Goal: Find specific page/section: Locate a particular part of the current website

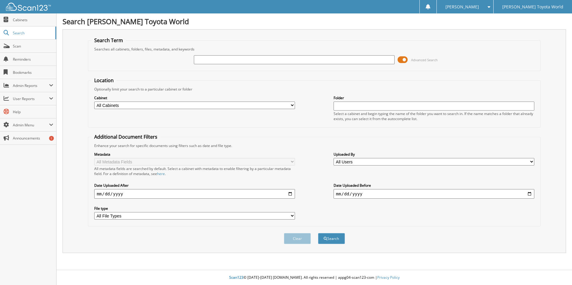
click at [215, 60] on input "text" at bounding box center [294, 59] width 201 height 9
type input "355943"
click at [318, 233] on button "Search" at bounding box center [331, 238] width 27 height 11
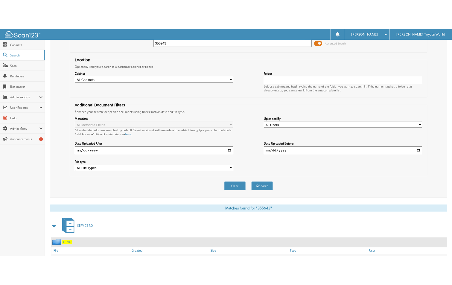
scroll to position [72, 0]
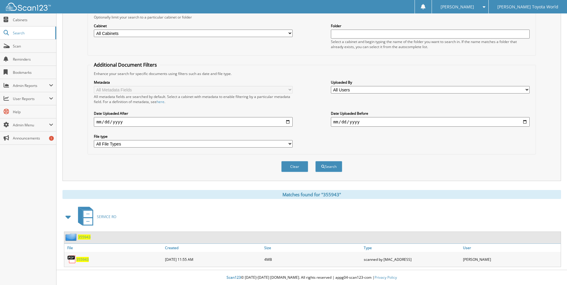
click at [86, 261] on span "355943" at bounding box center [82, 259] width 13 height 5
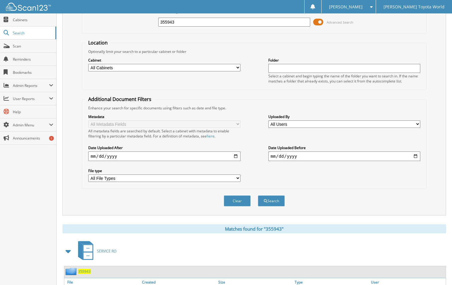
scroll to position [0, 0]
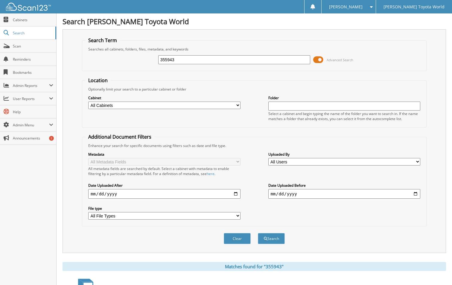
click at [192, 62] on input "355943" at bounding box center [234, 59] width 152 height 9
type input "355608"
click at [258, 233] on button "Search" at bounding box center [271, 238] width 27 height 11
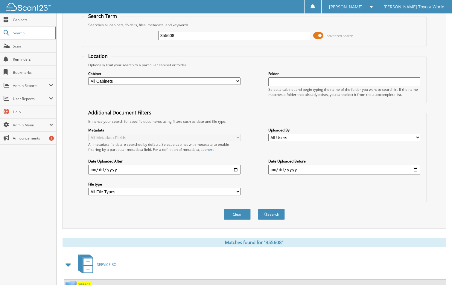
scroll to position [72, 0]
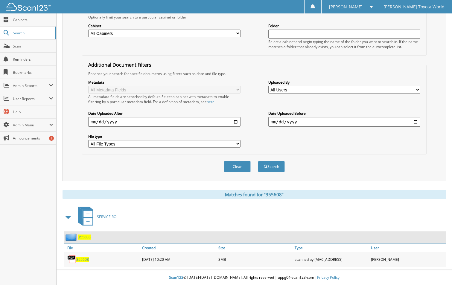
click at [84, 258] on span "355608" at bounding box center [82, 259] width 13 height 5
